Goal: Task Accomplishment & Management: Manage account settings

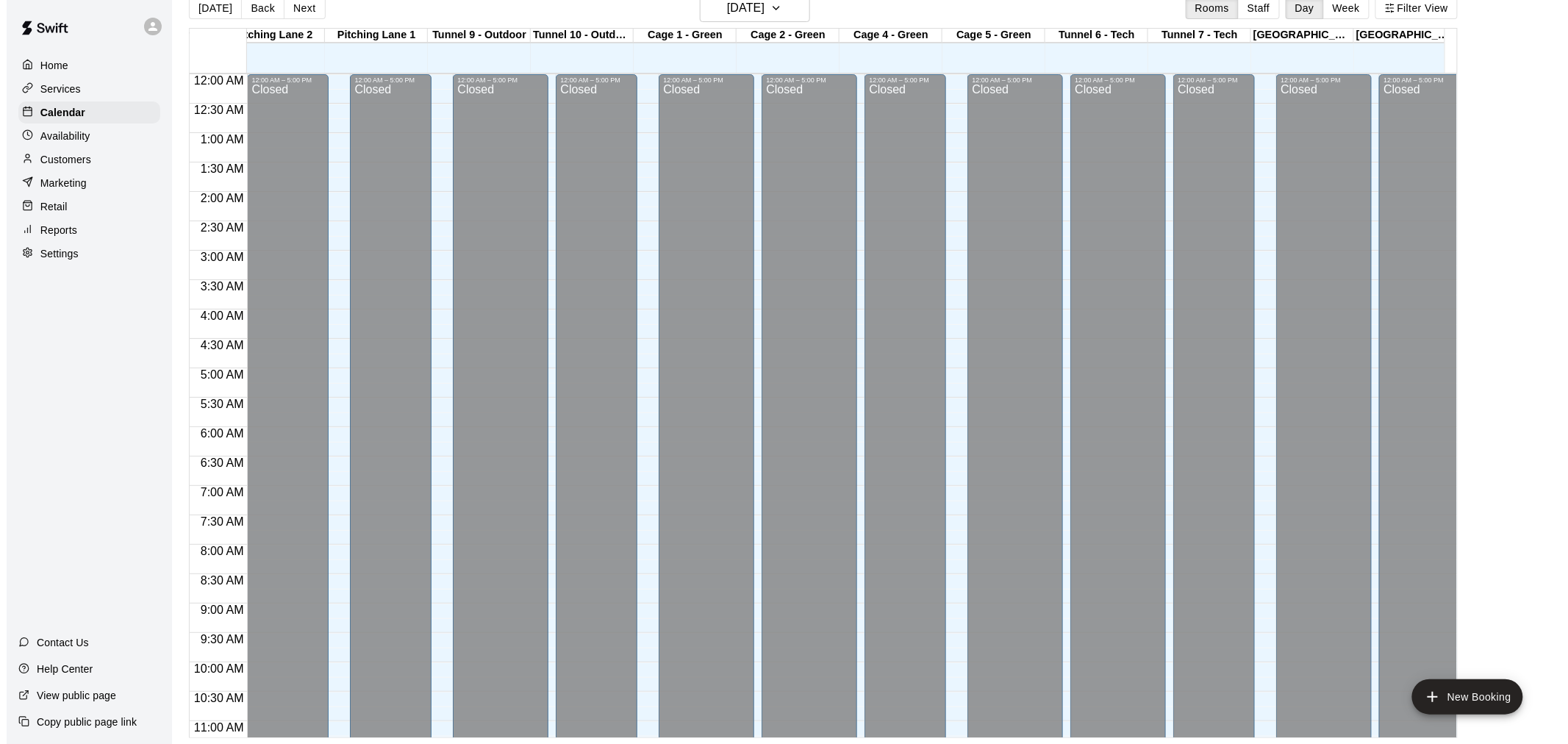
scroll to position [760, 436]
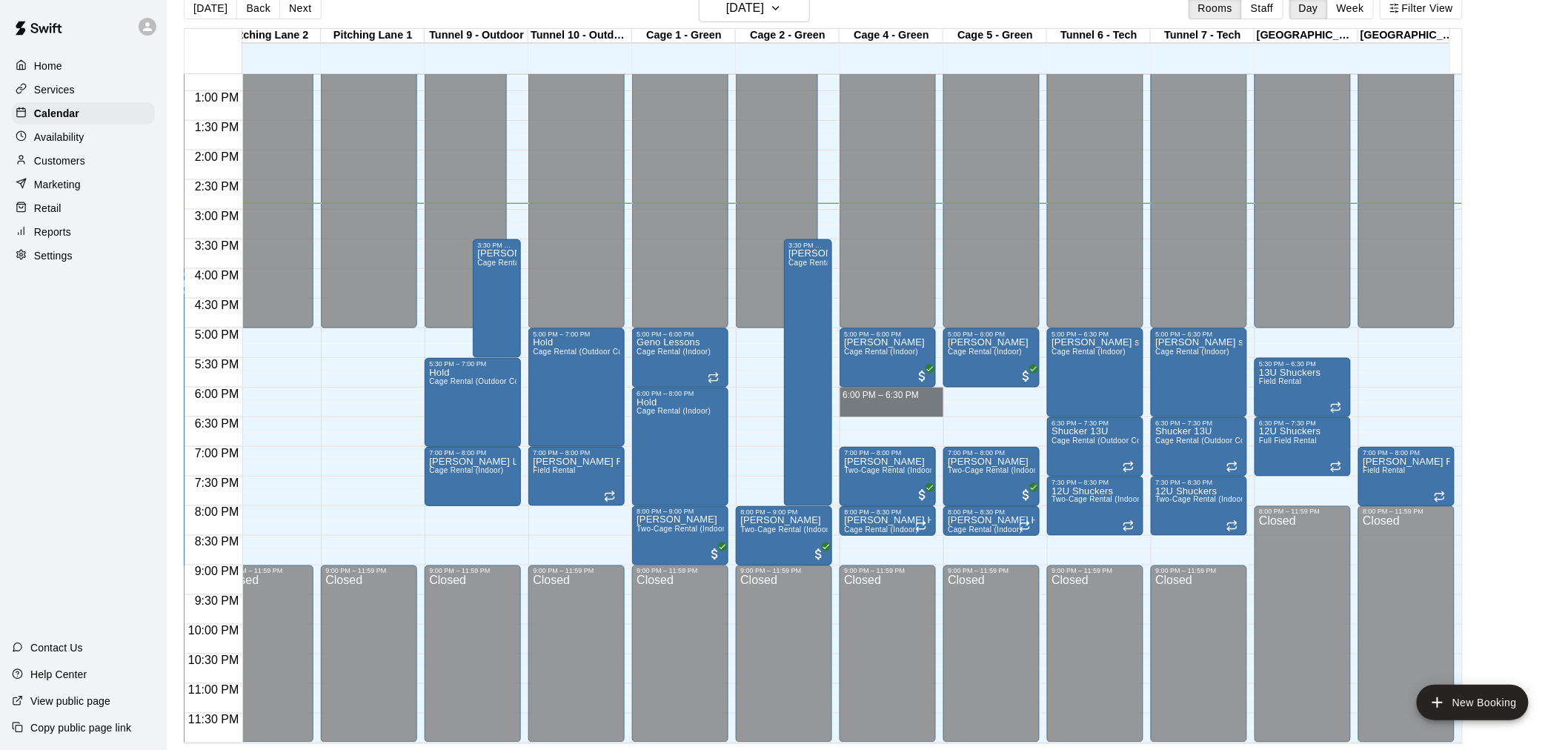
drag, startPoint x: 889, startPoint y: 381, endPoint x: 890, endPoint y: 397, distance: 16.0
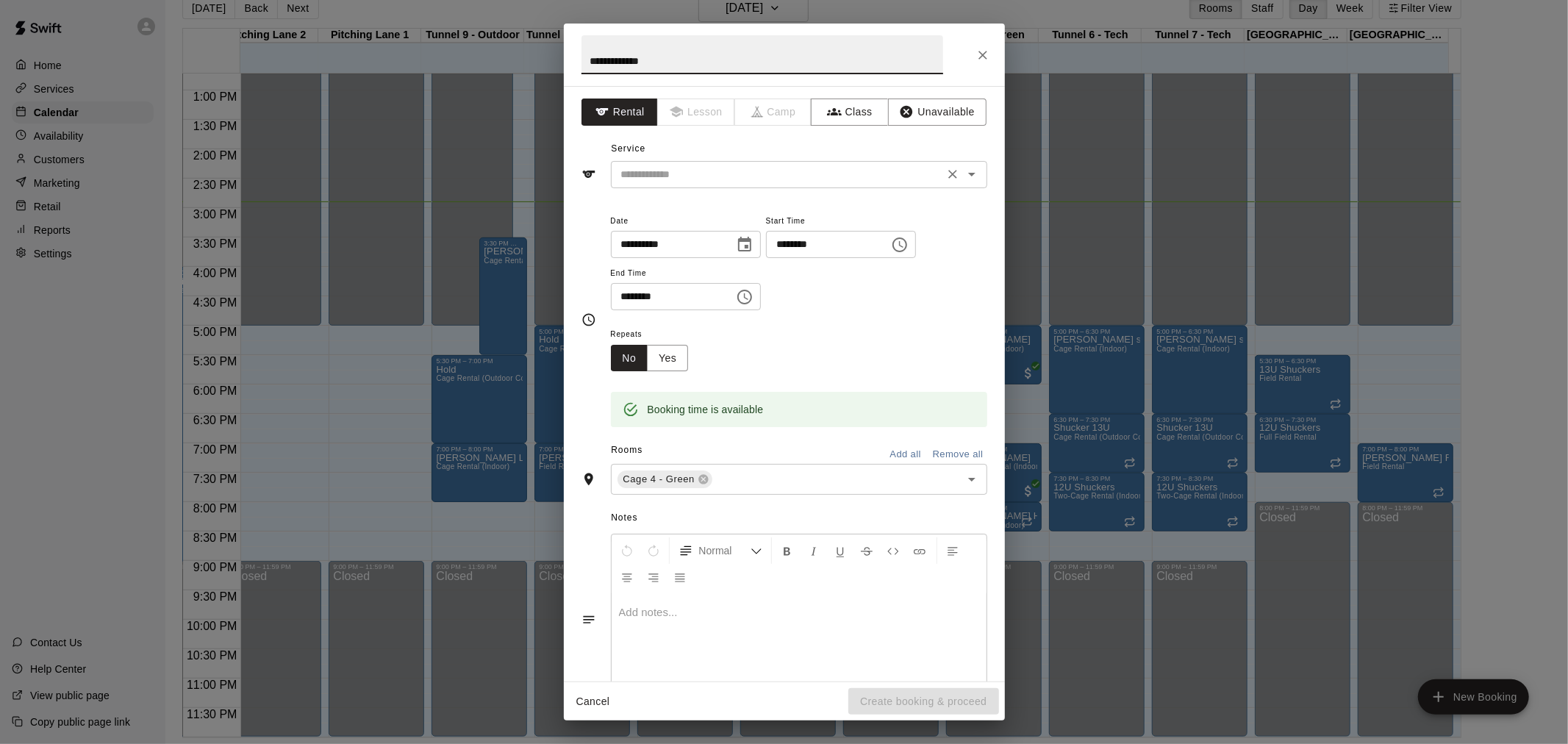
type input "**********"
click at [769, 169] on input "text" at bounding box center [778, 174] width 324 height 18
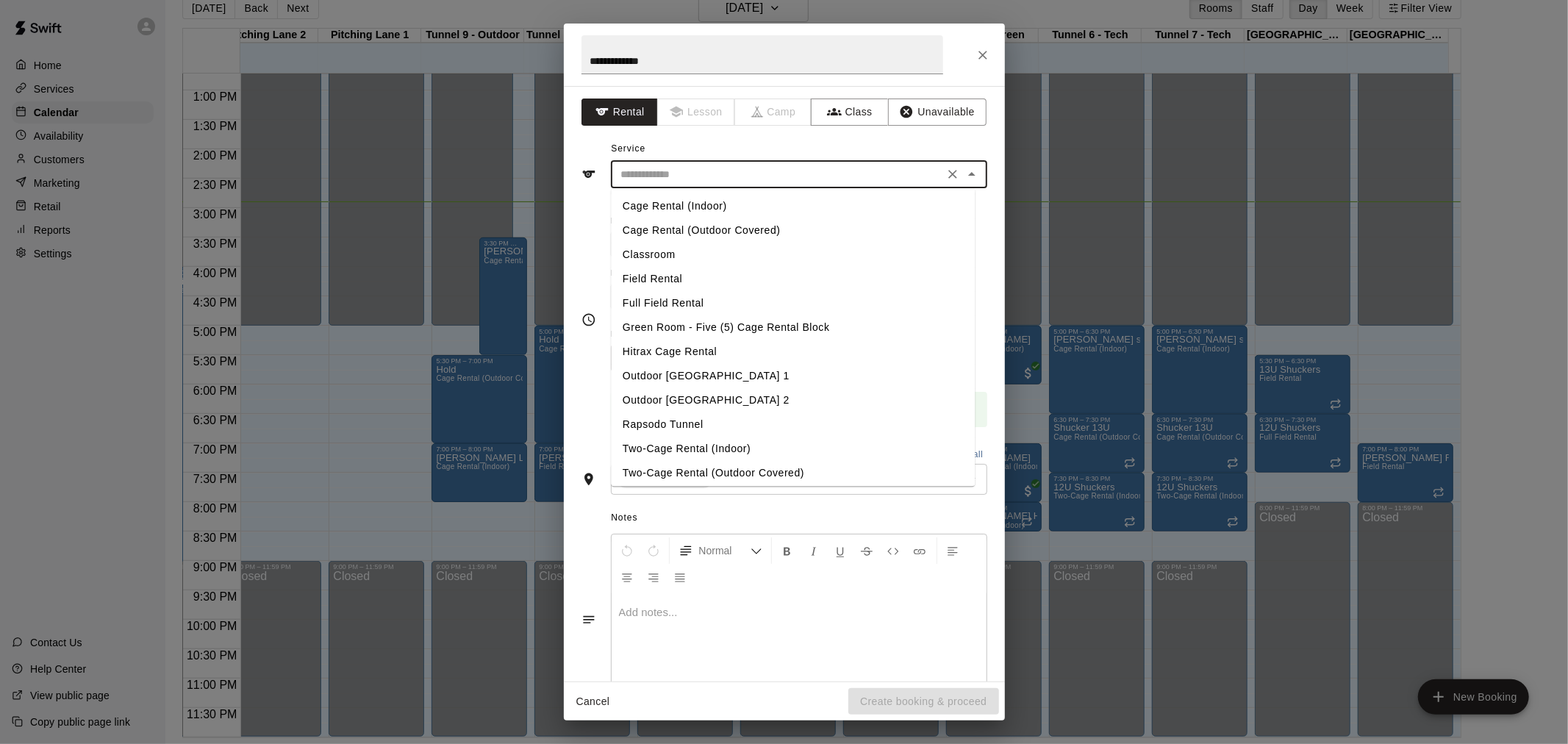
click at [763, 204] on li "Cage Rental (Indoor)" at bounding box center [793, 207] width 364 height 25
type input "**********"
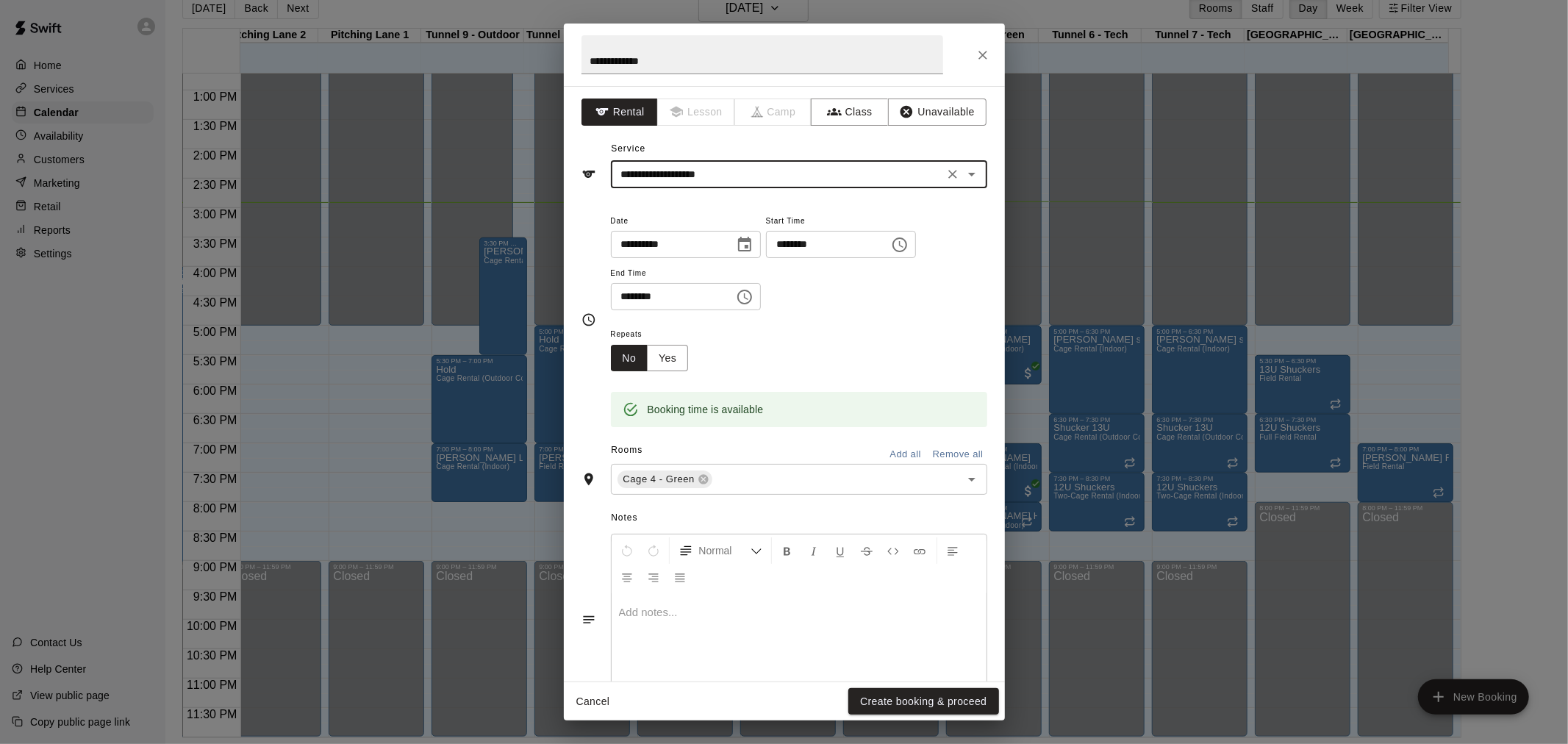
click at [916, 699] on button "Create booking & proceed" at bounding box center [923, 701] width 150 height 28
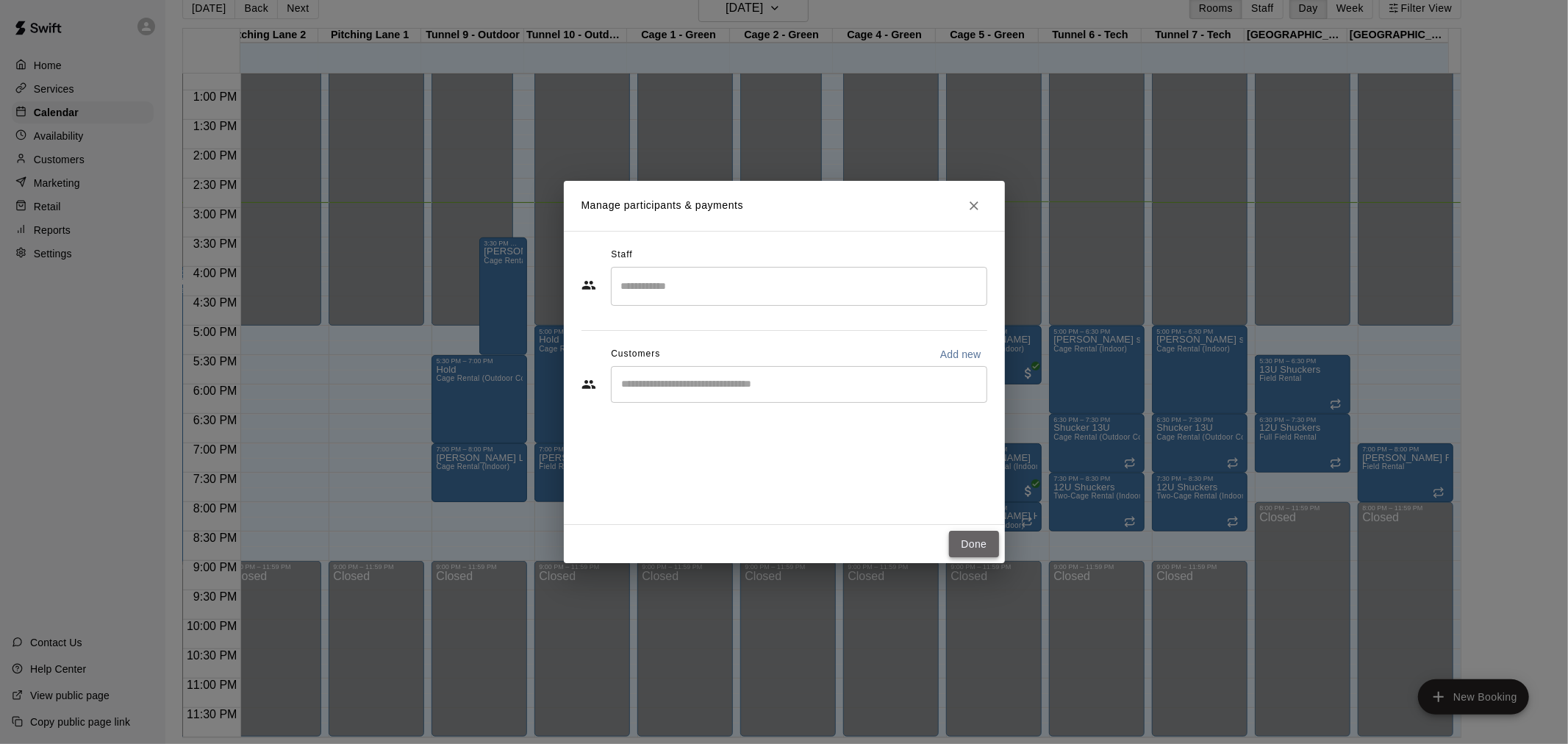
click at [964, 539] on button "Done" at bounding box center [974, 545] width 49 height 28
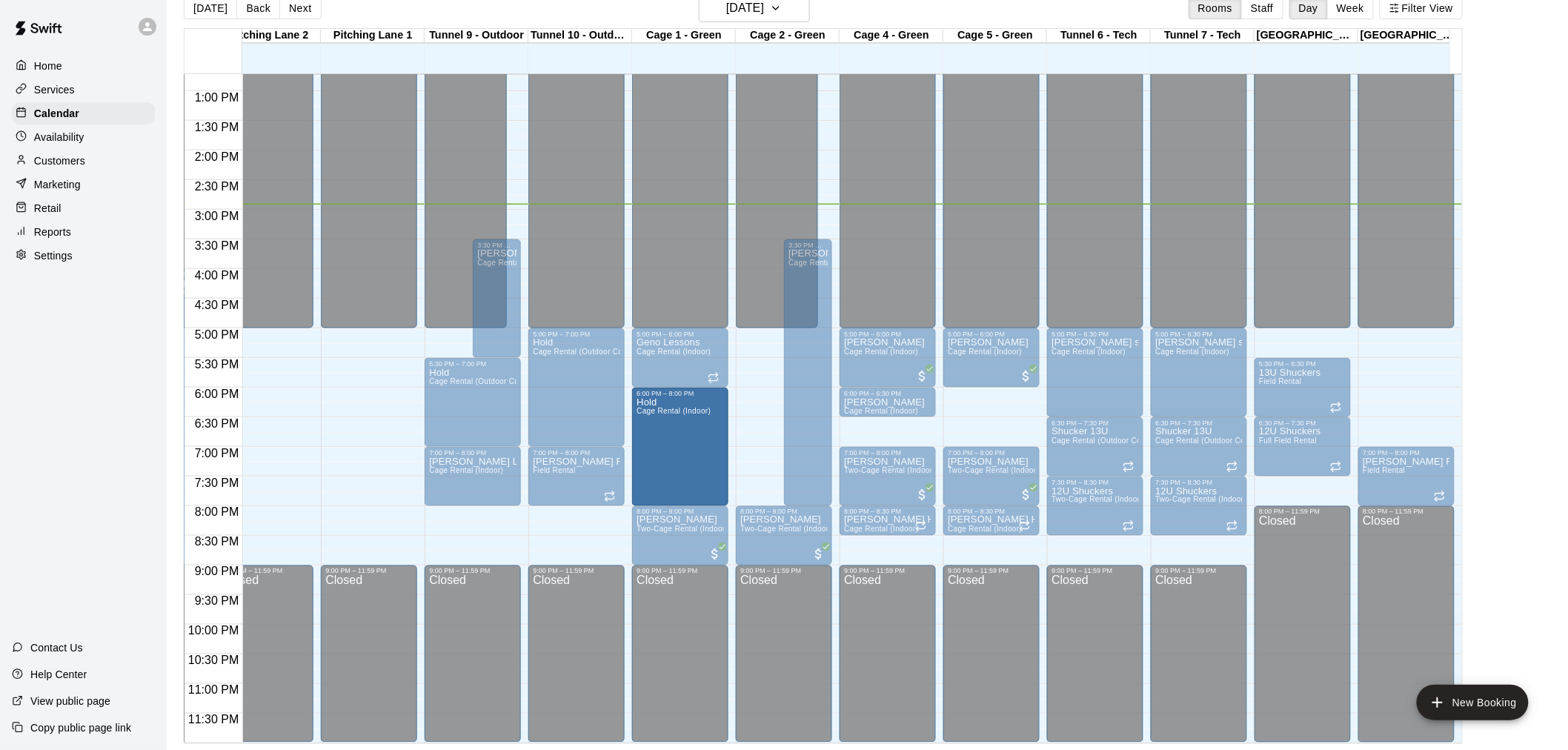
drag, startPoint x: 680, startPoint y: 376, endPoint x: 675, endPoint y: 386, distance: 11.2
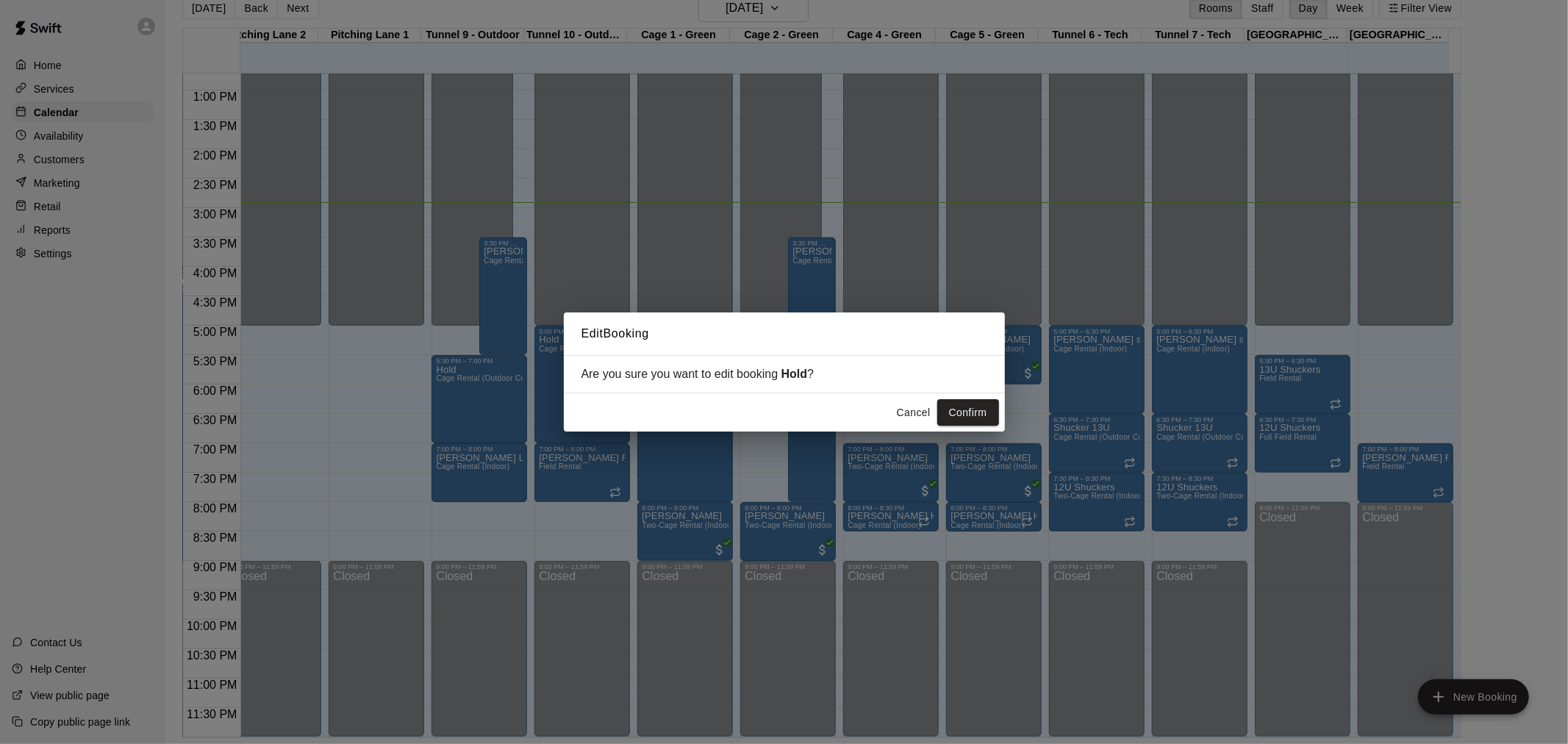
click at [662, 400] on div "Cancel Confirm" at bounding box center [784, 413] width 430 height 28
click at [906, 412] on button "Cancel" at bounding box center [914, 413] width 47 height 28
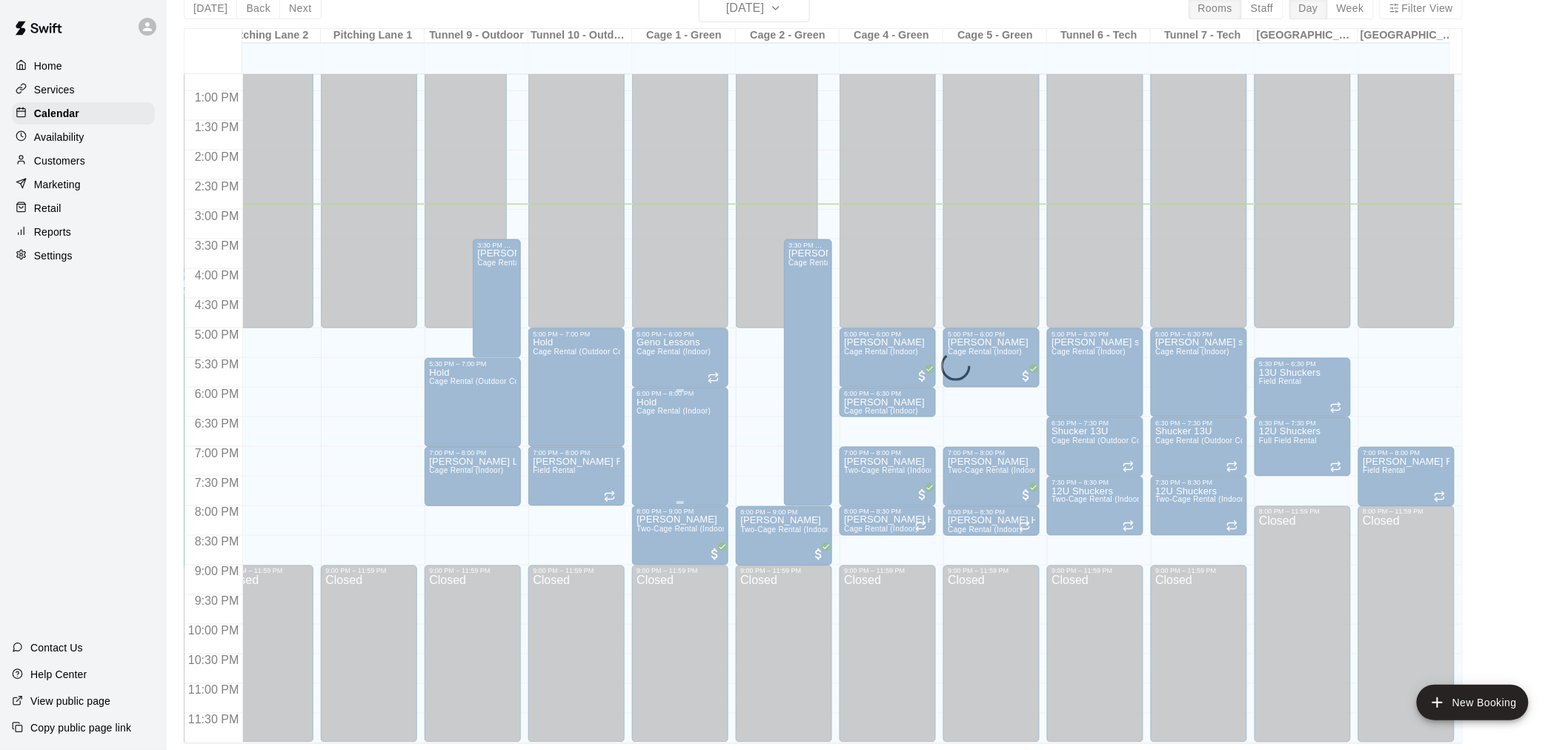
click at [686, 407] on span "Cage Rental (Indoor)" at bounding box center [674, 410] width 75 height 9
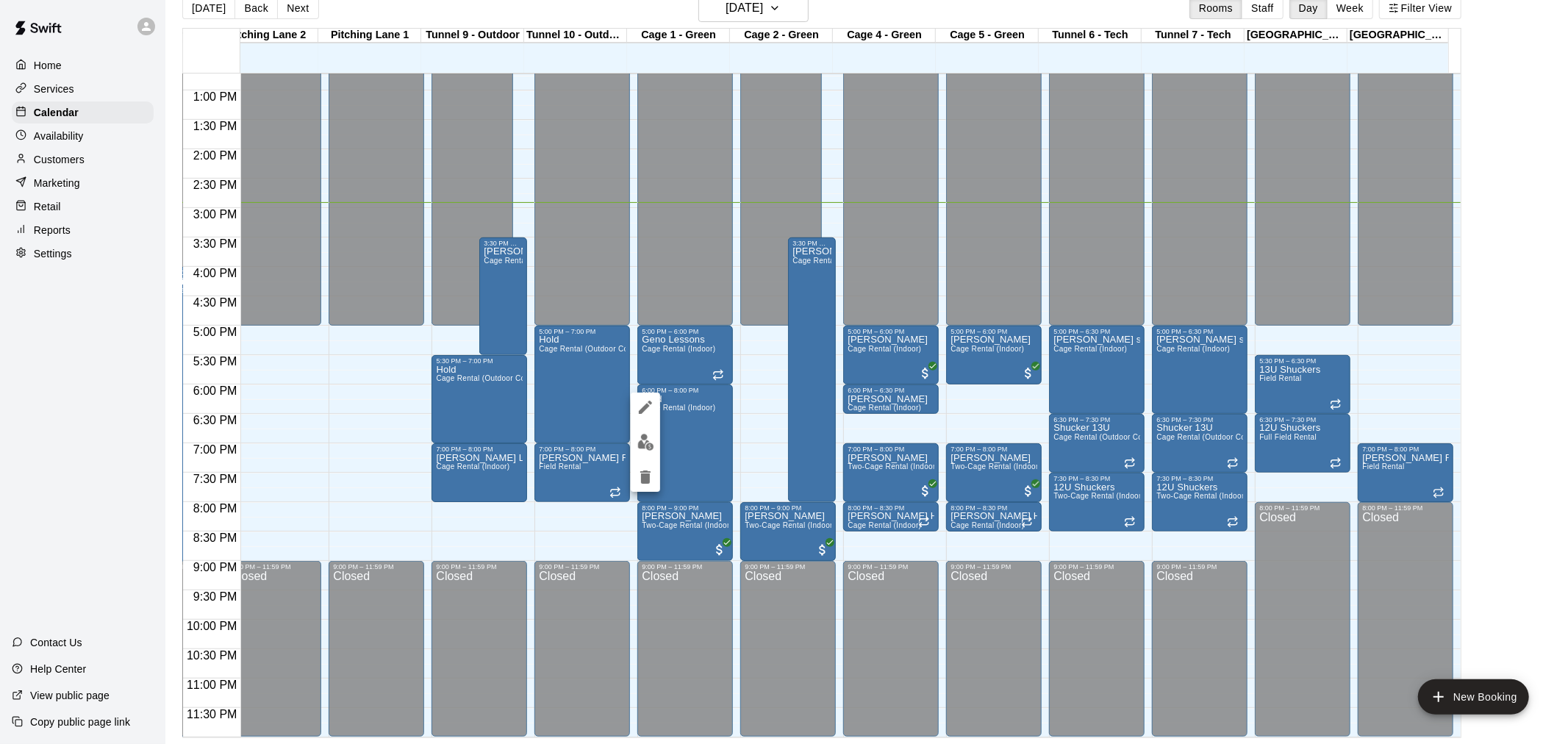
click at [643, 400] on icon "edit" at bounding box center [645, 407] width 18 height 18
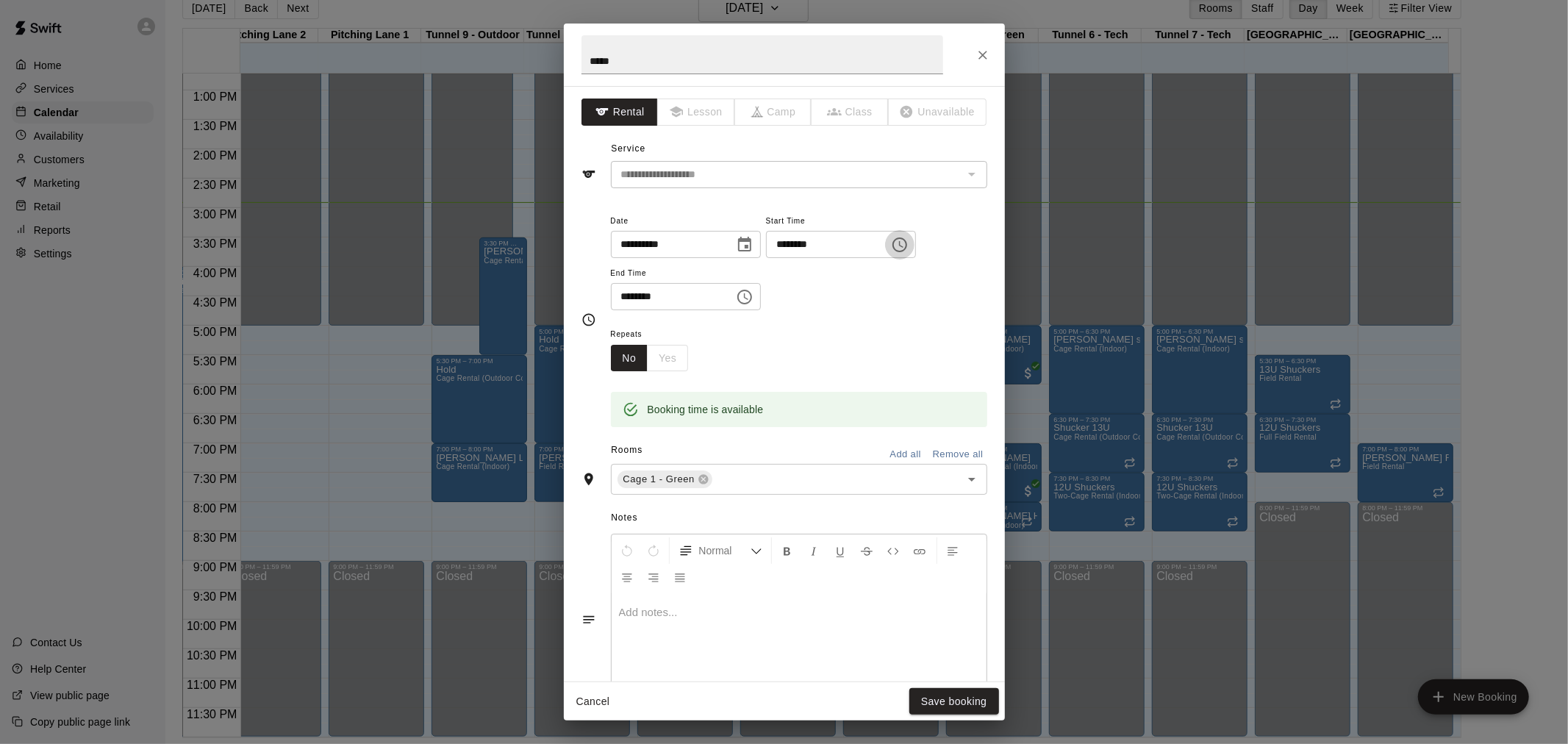
click at [909, 246] on icon "Choose time, selected time is 6:00 PM" at bounding box center [899, 245] width 18 height 18
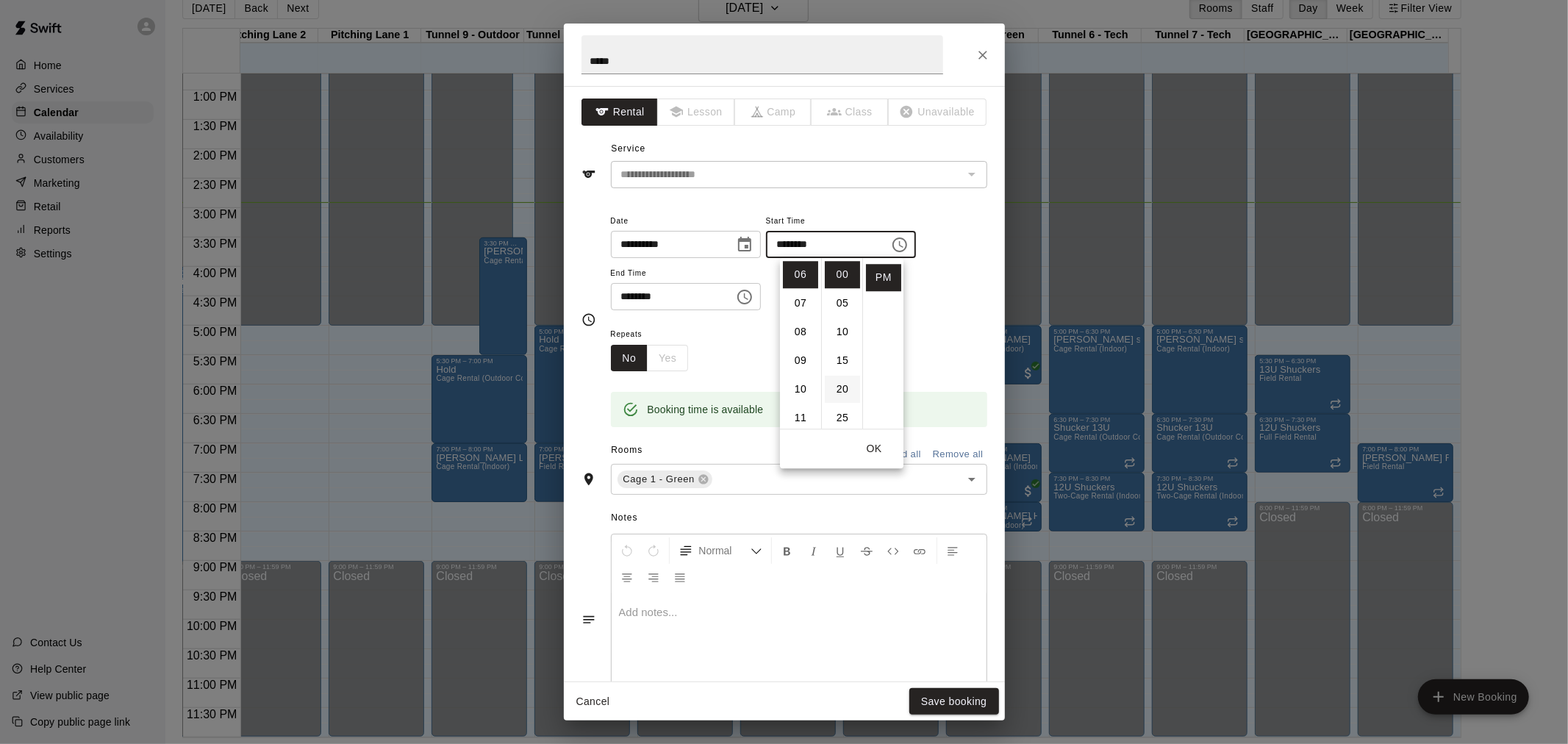
scroll to position [82, 0]
click at [841, 371] on li "30" at bounding box center [842, 364] width 35 height 28
type input "********"
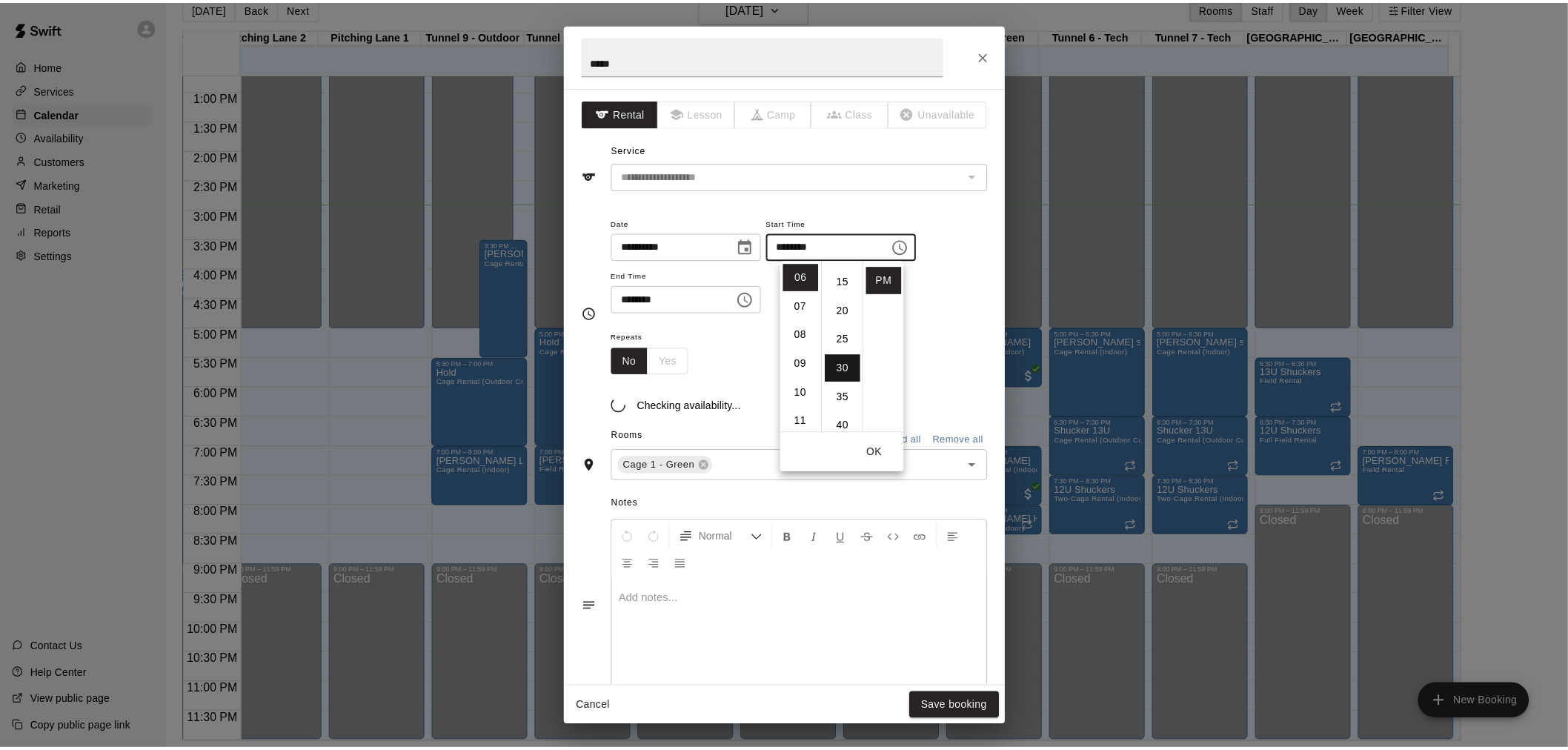
scroll to position [173, 0]
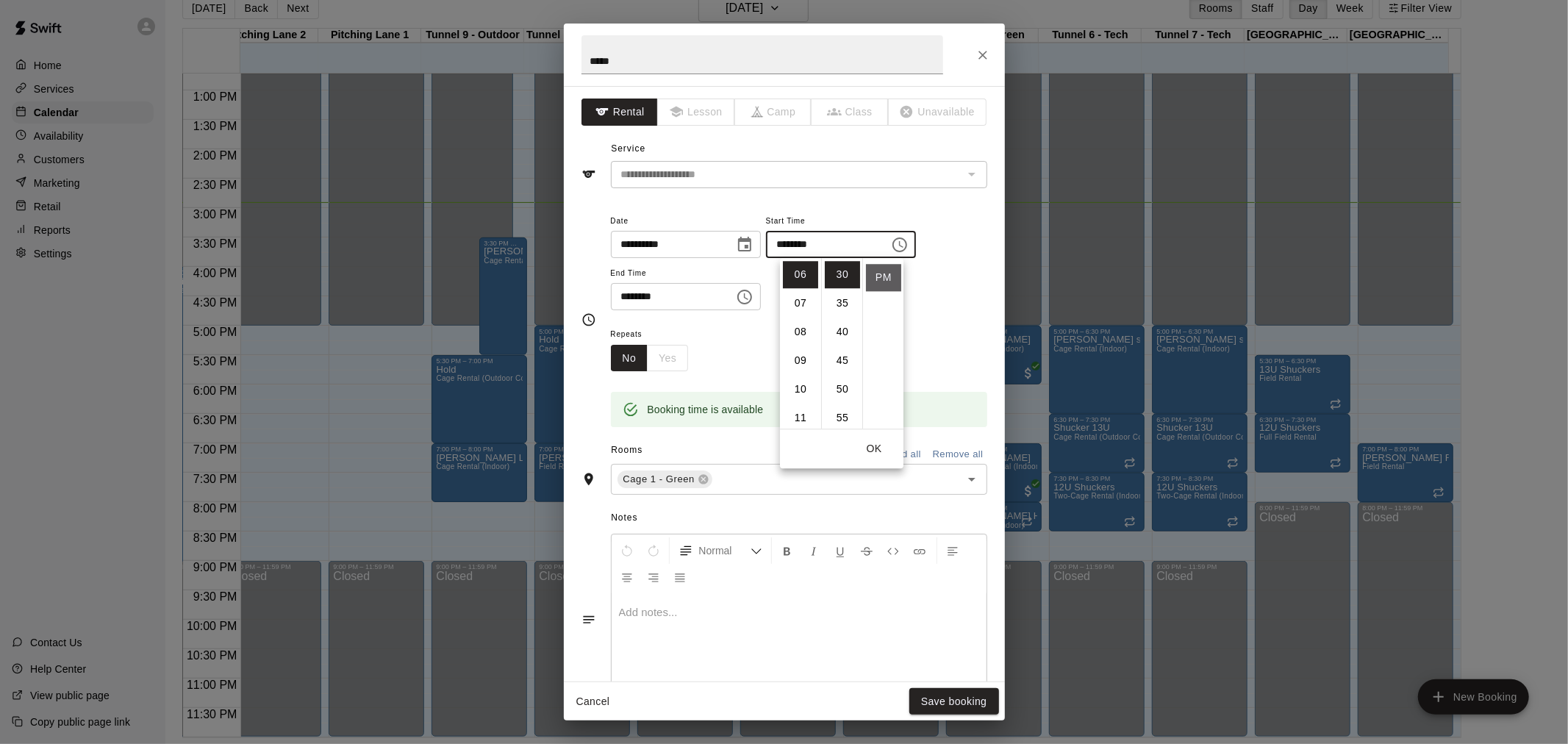
click at [880, 281] on li "PM" at bounding box center [883, 277] width 35 height 28
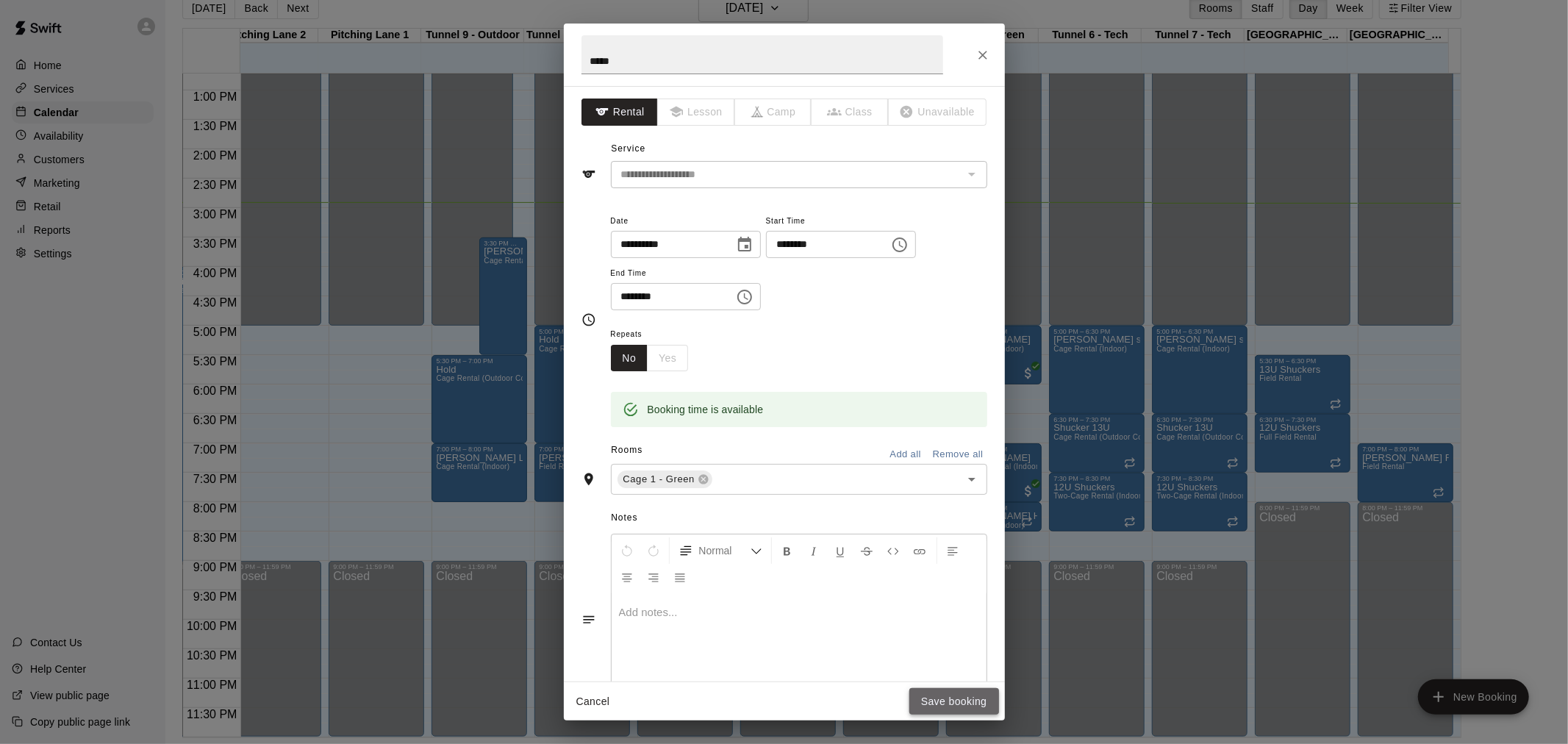
click at [934, 704] on button "Save booking" at bounding box center [954, 701] width 90 height 28
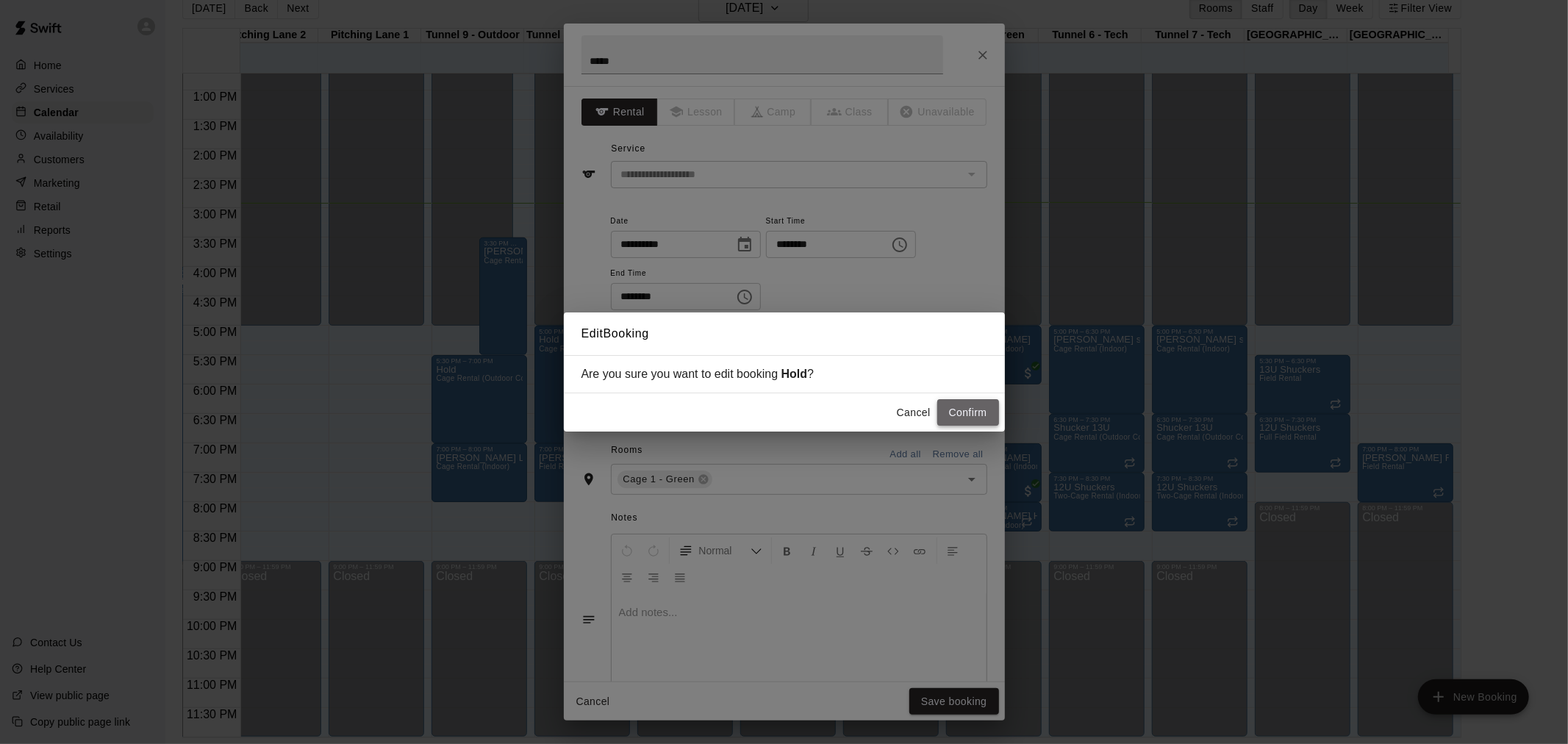
click at [972, 409] on button "Confirm" at bounding box center [968, 413] width 62 height 28
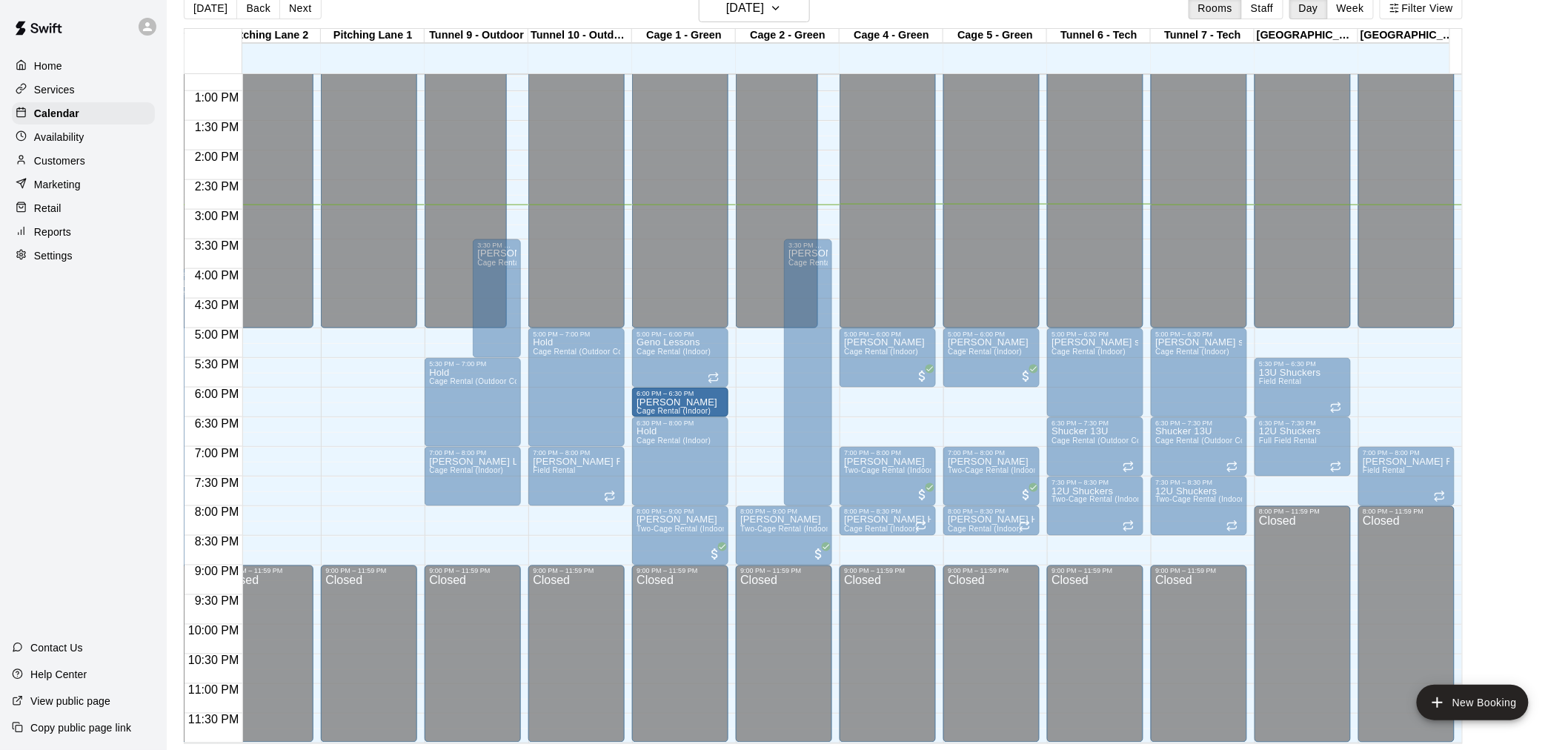
drag, startPoint x: 882, startPoint y: 396, endPoint x: 723, endPoint y: 397, distance: 159.0
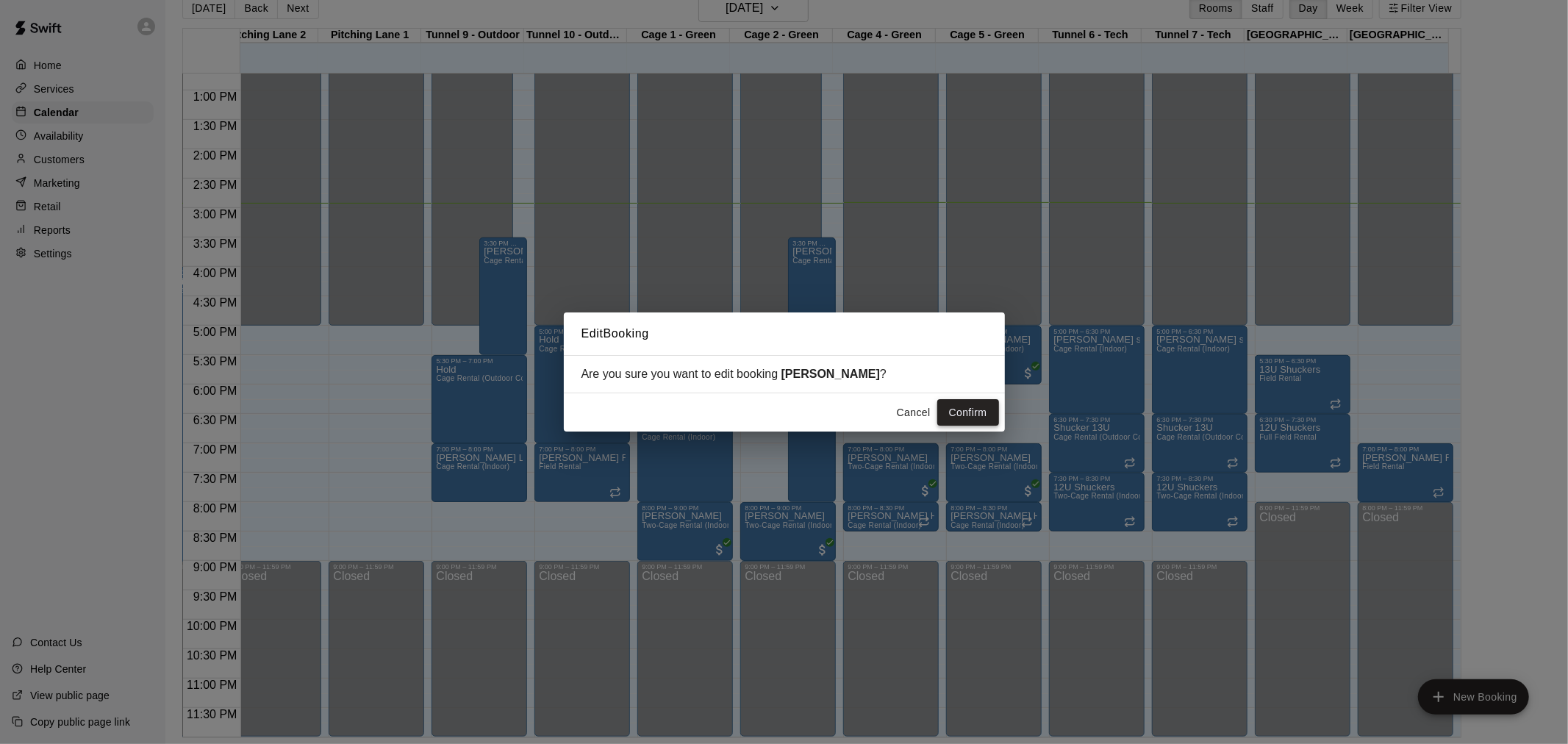
click at [962, 410] on button "Confirm" at bounding box center [968, 413] width 62 height 28
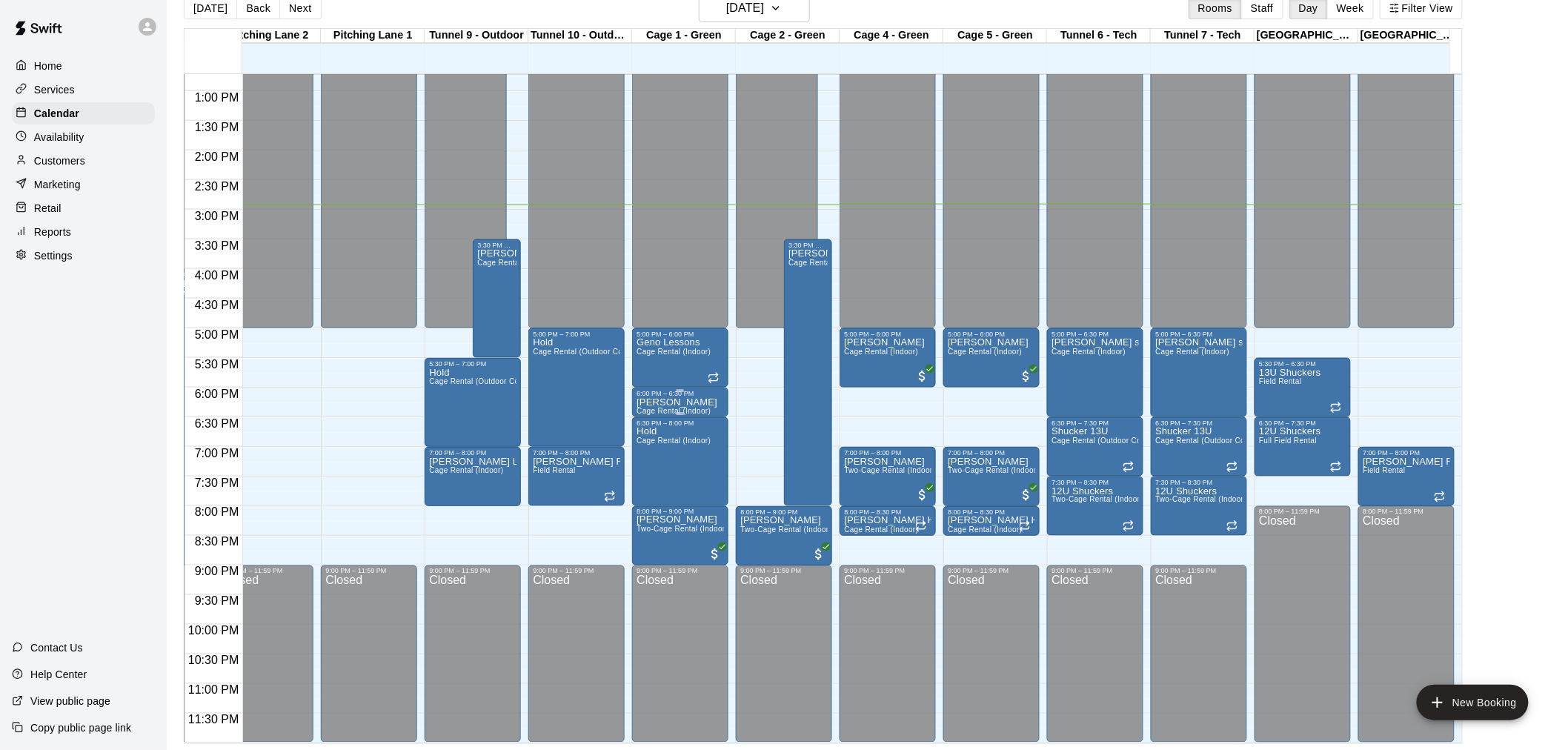
click at [687, 403] on p "[PERSON_NAME]" at bounding box center [677, 403] width 80 height 0
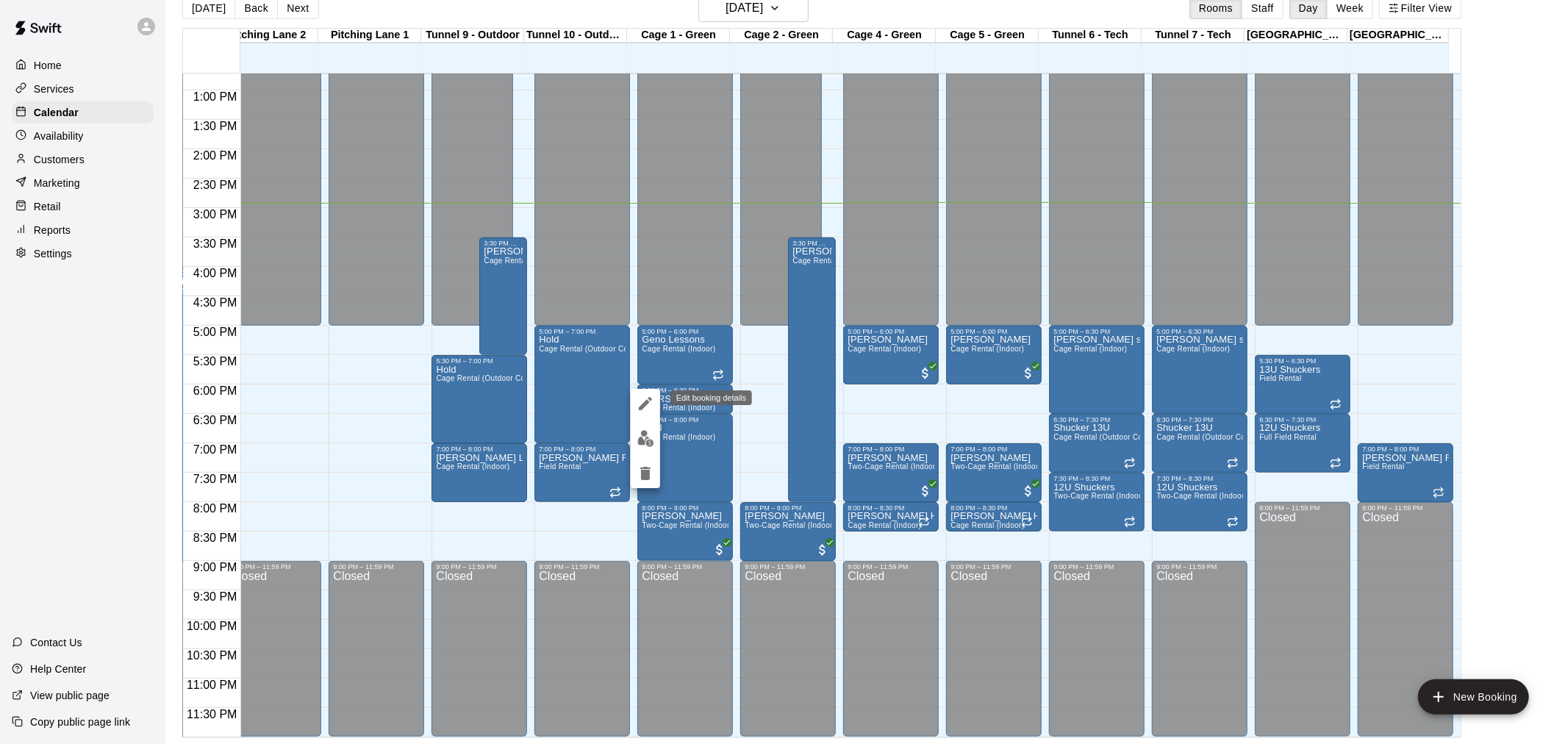
click at [639, 401] on icon "edit" at bounding box center [645, 403] width 18 height 18
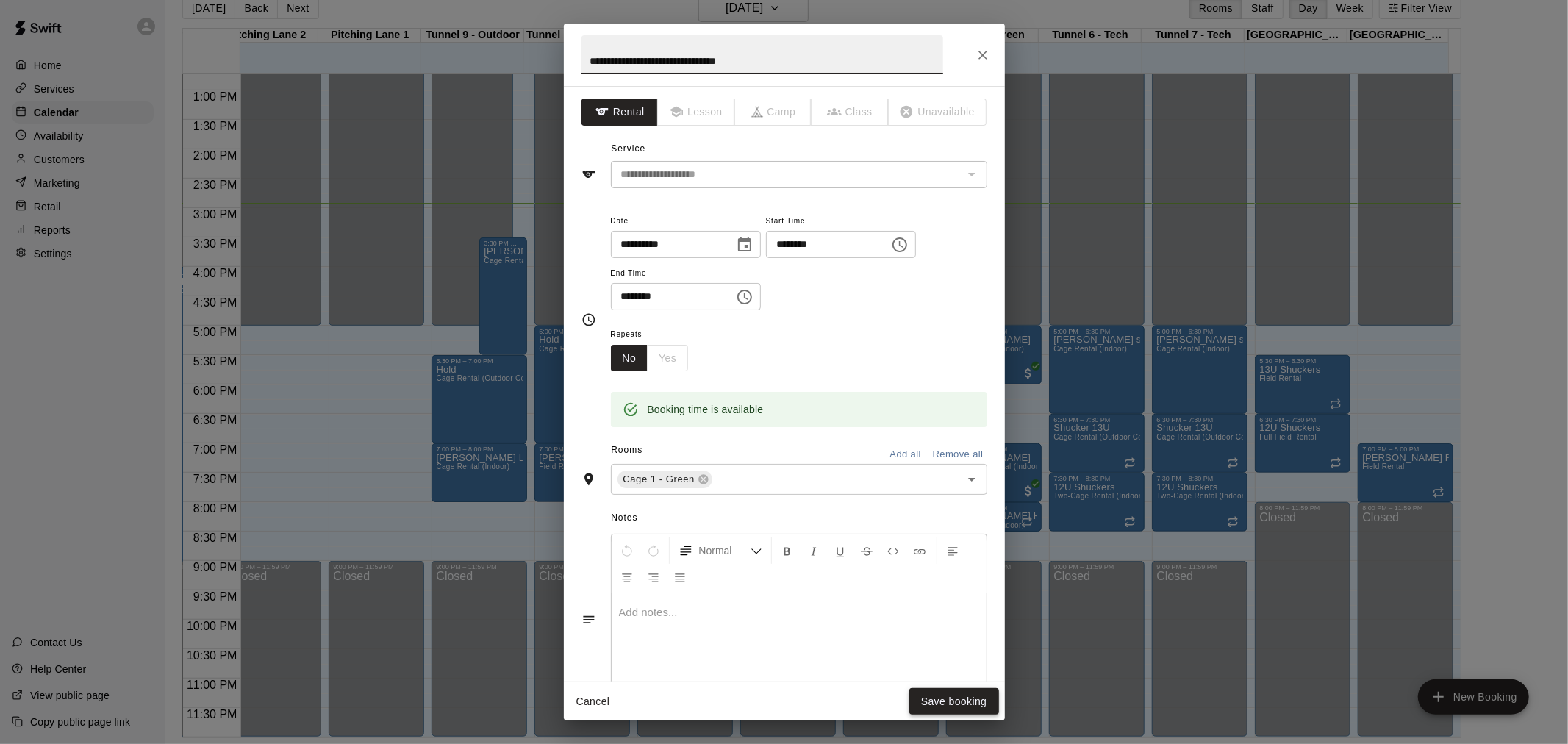
type input "**********"
click at [927, 693] on button "Save booking" at bounding box center [954, 701] width 90 height 28
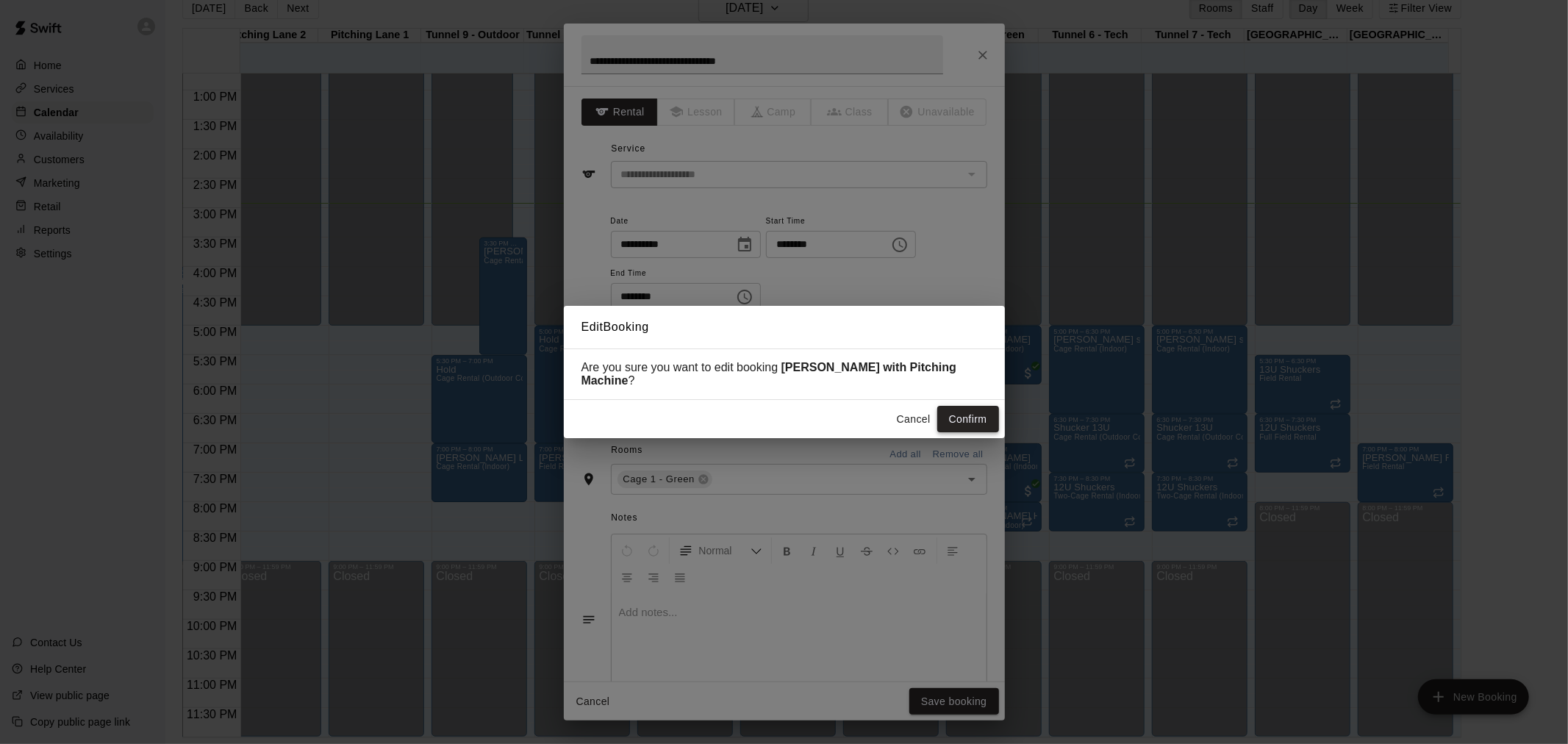
click at [959, 420] on button "Confirm" at bounding box center [968, 419] width 62 height 28
